Goal: Task Accomplishment & Management: Use online tool/utility

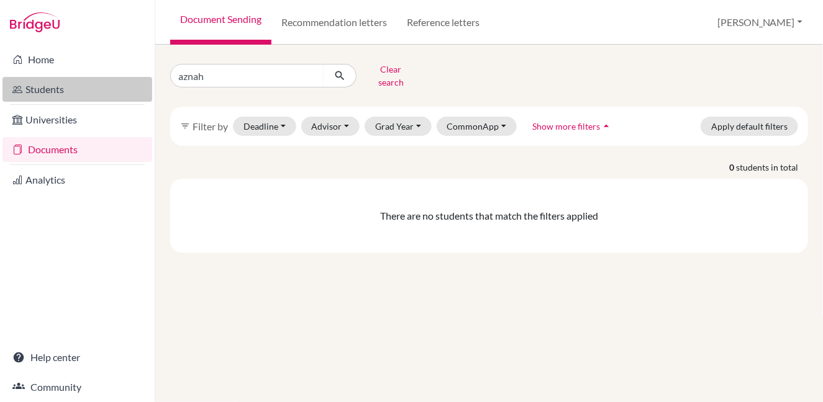
click at [59, 86] on link "Students" at bounding box center [77, 89] width 150 height 25
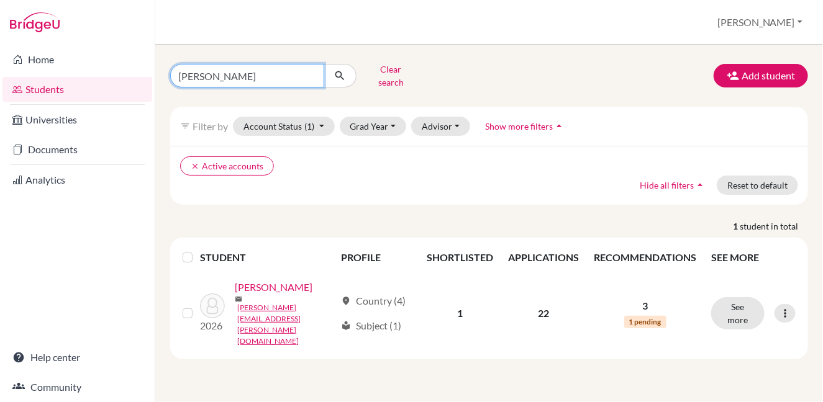
click at [314, 74] on input "margarita" at bounding box center [247, 76] width 154 height 24
type input "estef"
click at [343, 75] on icon "submit" at bounding box center [339, 76] width 12 height 12
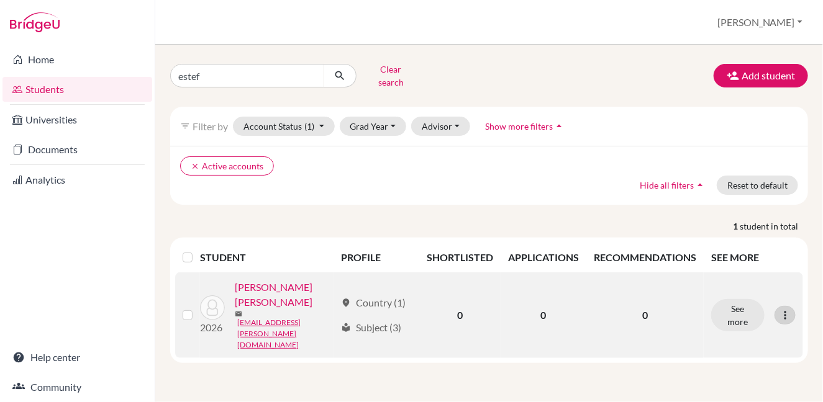
click at [788, 309] on icon at bounding box center [785, 315] width 12 height 12
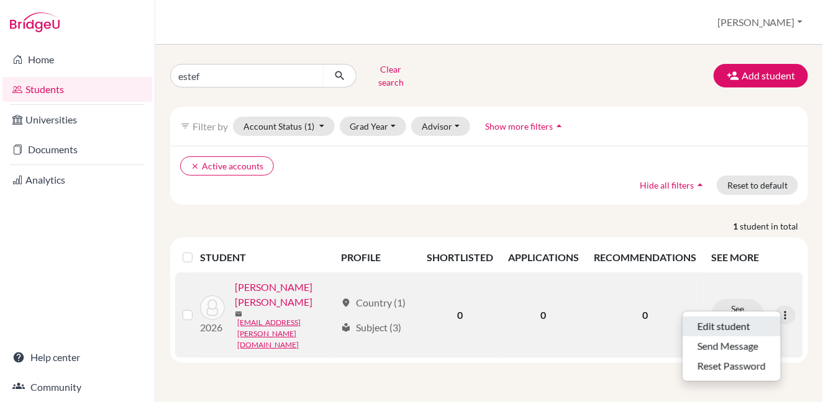
click at [746, 319] on button "Edit student" at bounding box center [731, 327] width 98 height 20
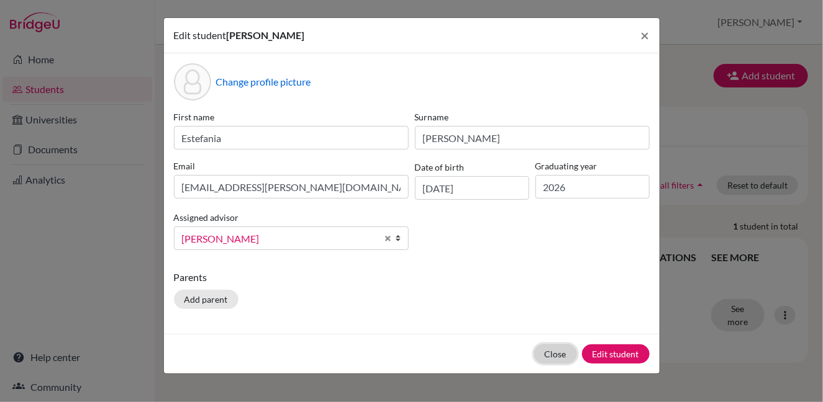
click at [552, 356] on button "Close" at bounding box center [555, 354] width 43 height 19
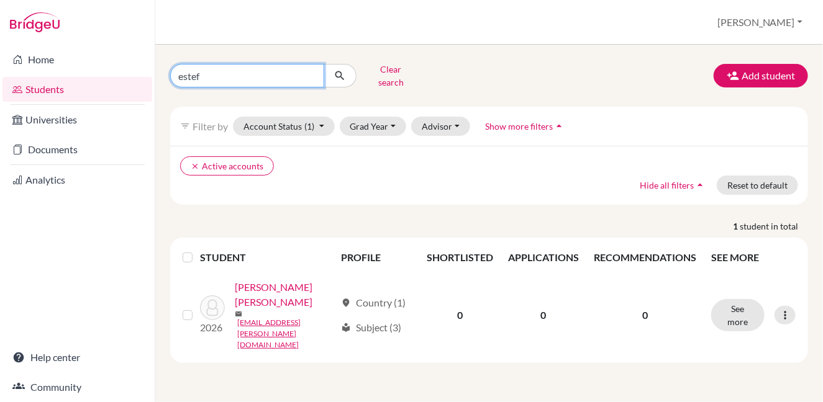
click at [311, 71] on input "estef" at bounding box center [247, 76] width 154 height 24
type input "afeefur"
click at [341, 75] on icon "submit" at bounding box center [339, 76] width 12 height 12
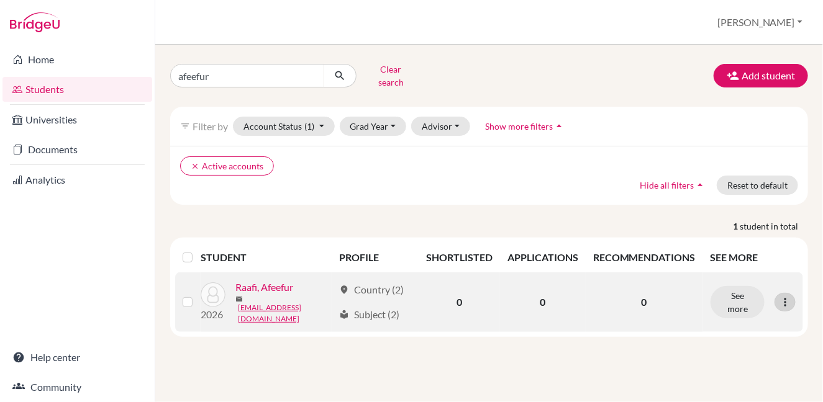
click at [775, 293] on div at bounding box center [784, 302] width 21 height 19
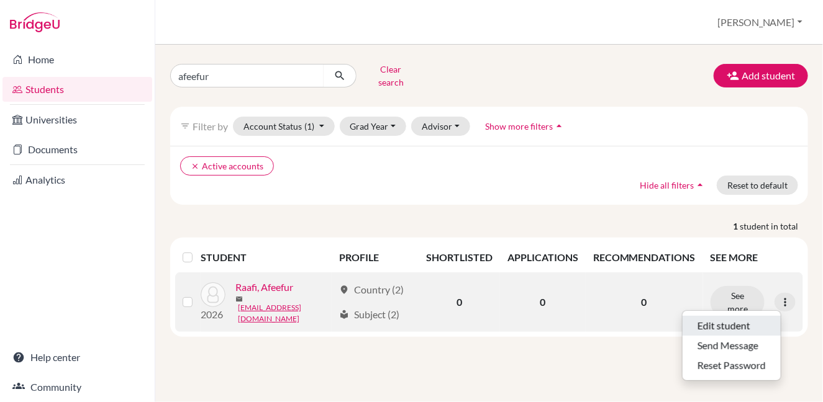
click at [761, 316] on button "Edit student" at bounding box center [731, 326] width 98 height 20
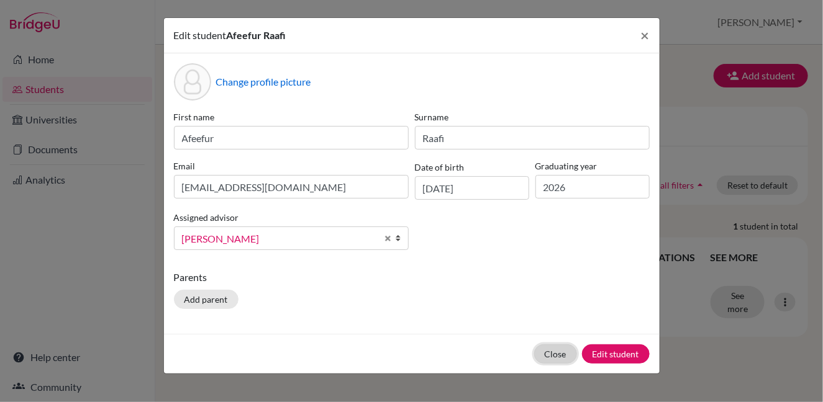
click at [541, 355] on button "Close" at bounding box center [555, 354] width 43 height 19
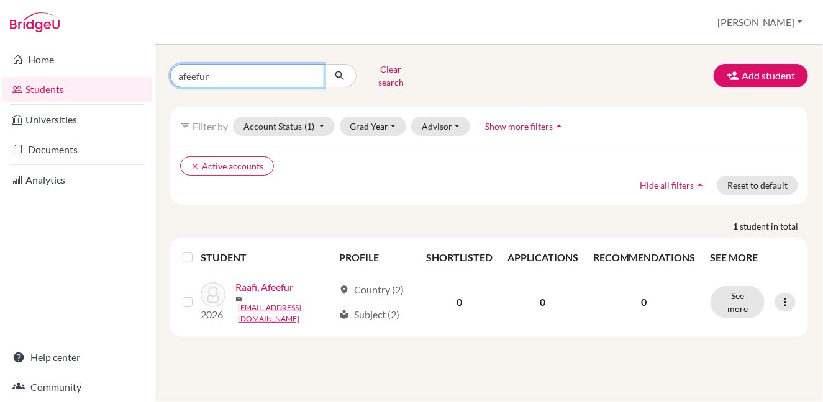
click at [312, 74] on input "afeefur" at bounding box center [247, 76] width 154 height 24
type input "iman"
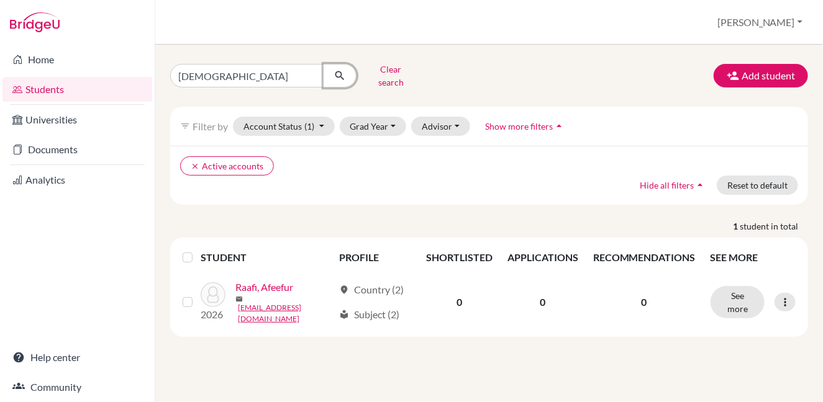
click at [342, 76] on icon "submit" at bounding box center [339, 76] width 12 height 12
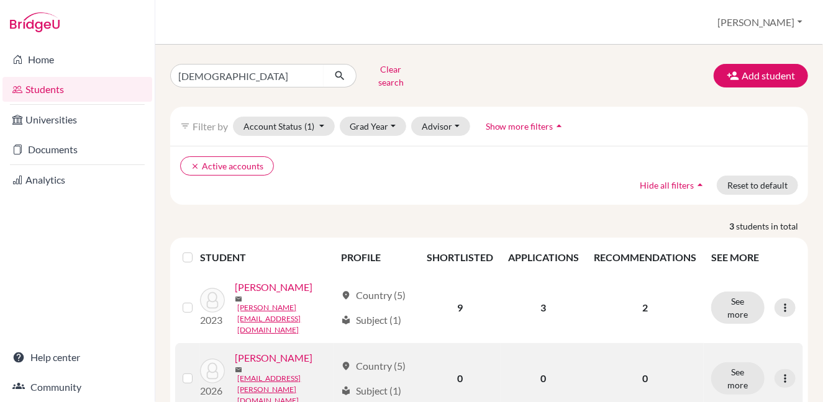
click at [269, 351] on link "Parker, Iman" at bounding box center [274, 358] width 78 height 15
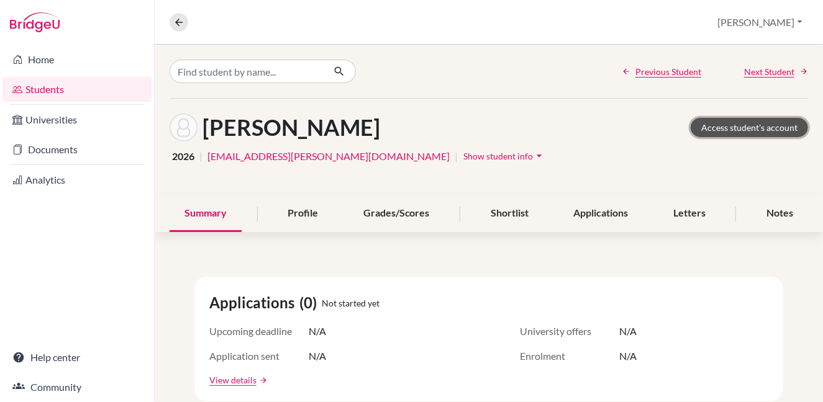
click at [731, 129] on link "Access student's account" at bounding box center [748, 127] width 117 height 19
